Goal: Information Seeking & Learning: Learn about a topic

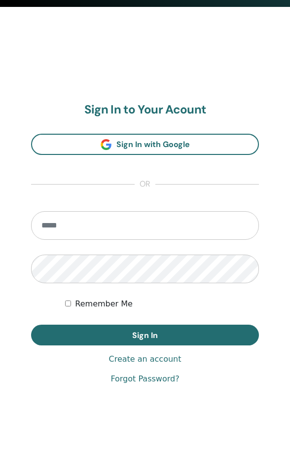
scroll to position [467, 0]
type input "**********"
click at [145, 335] on button "Sign In" at bounding box center [145, 335] width 228 height 21
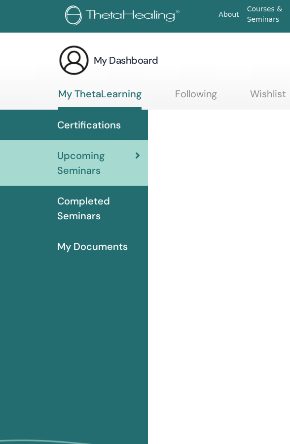
drag, startPoint x: 88, startPoint y: 210, endPoint x: 63, endPoint y: 200, distance: 27.0
click at [88, 210] on span "Completed Seminars" at bounding box center [98, 208] width 83 height 30
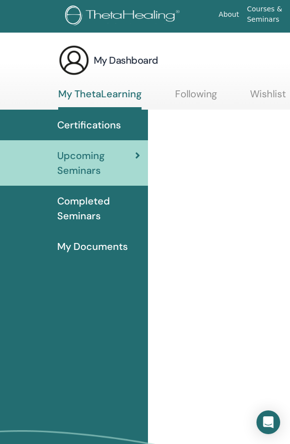
click at [87, 215] on span "Completed Seminars" at bounding box center [98, 208] width 83 height 30
click at [84, 204] on span "Completed Seminars" at bounding box center [98, 208] width 83 height 30
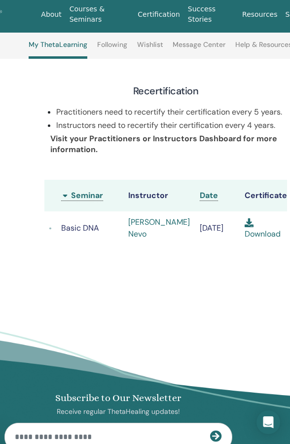
scroll to position [143, 183]
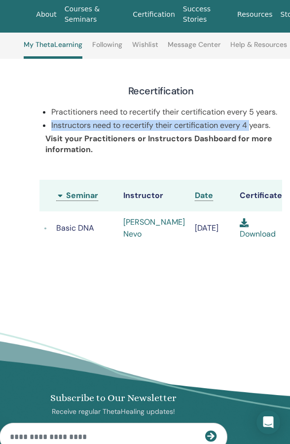
drag, startPoint x: 153, startPoint y: 124, endPoint x: 251, endPoint y: 130, distance: 97.9
click at [251, 130] on ul "Practitioners need to recertify their certification every 5 years. Instructors …" at bounding box center [166, 118] width 231 height 25
click at [265, 117] on p "Practitioners need to recertify their certification every 5 years." at bounding box center [166, 112] width 231 height 11
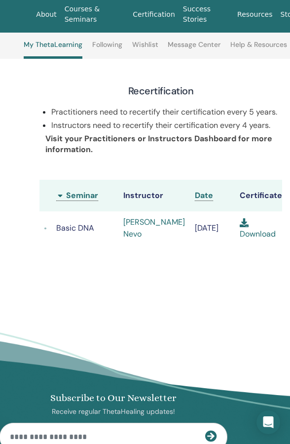
drag, startPoint x: 186, startPoint y: 119, endPoint x: 281, endPoint y: 129, distance: 95.7
click at [281, 129] on ul "Practitioners need to recertify their certification every 5 years. Instructors …" at bounding box center [166, 118] width 231 height 25
drag, startPoint x: 91, startPoint y: 138, endPoint x: 253, endPoint y: 137, distance: 161.4
click at [252, 131] on p "Instructors need to recertify their certification every 4 years." at bounding box center [166, 125] width 231 height 11
drag, startPoint x: 74, startPoint y: 152, endPoint x: 253, endPoint y: 153, distance: 179.1
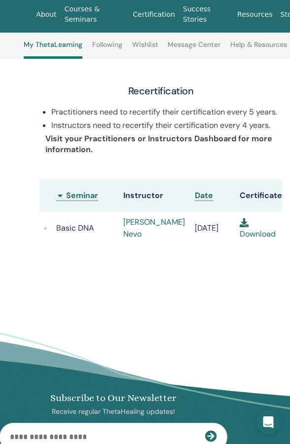
click at [253, 153] on b "Visit your Practitioners or Instructors Dashboard for more information." at bounding box center [158, 143] width 227 height 21
click at [207, 148] on b "Visit your Practitioners or Instructors Dashboard for more information." at bounding box center [158, 143] width 227 height 21
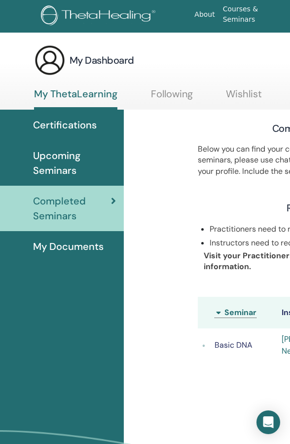
scroll to position [0, 0]
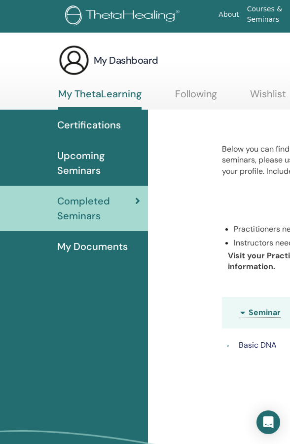
click at [100, 243] on span "My Documents" at bounding box center [92, 246] width 71 height 15
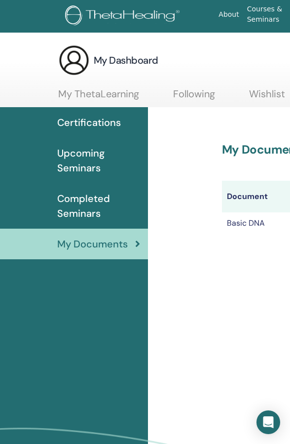
click at [100, 92] on link "My ThetaLearning" at bounding box center [98, 97] width 81 height 19
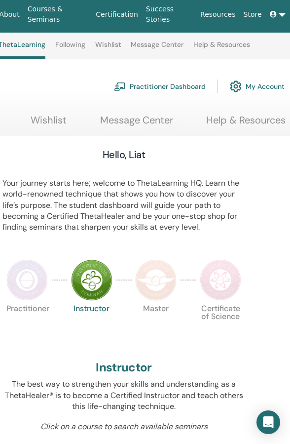
scroll to position [209, 220]
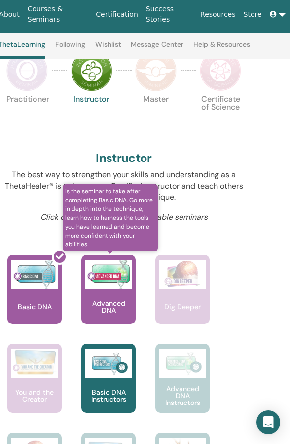
click at [111, 276] on img at bounding box center [108, 275] width 47 height 30
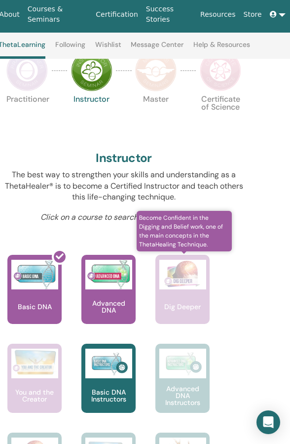
click at [189, 283] on img at bounding box center [182, 275] width 47 height 30
